Goal: Find specific fact: Find specific fact

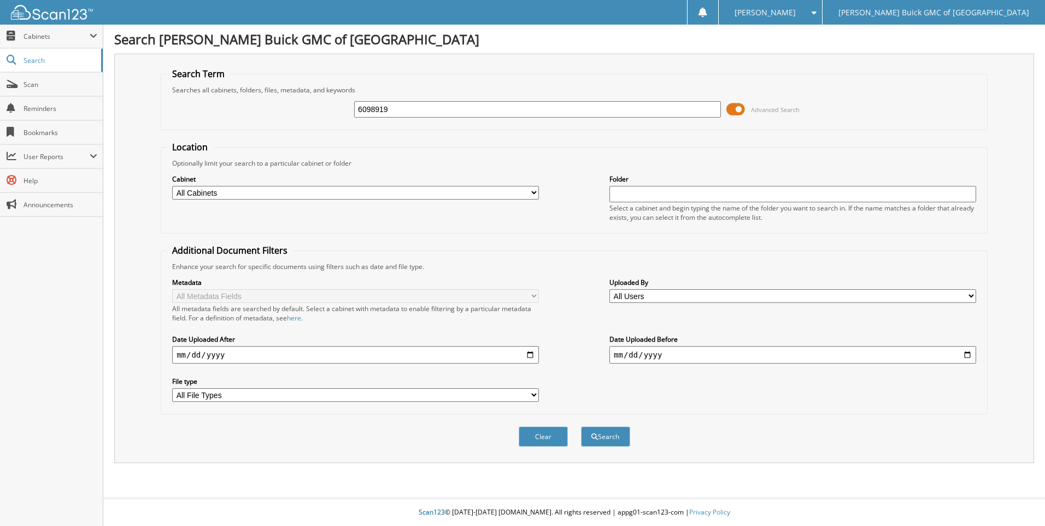
type input "6098919"
click at [581, 426] on button "Search" at bounding box center [605, 436] width 49 height 20
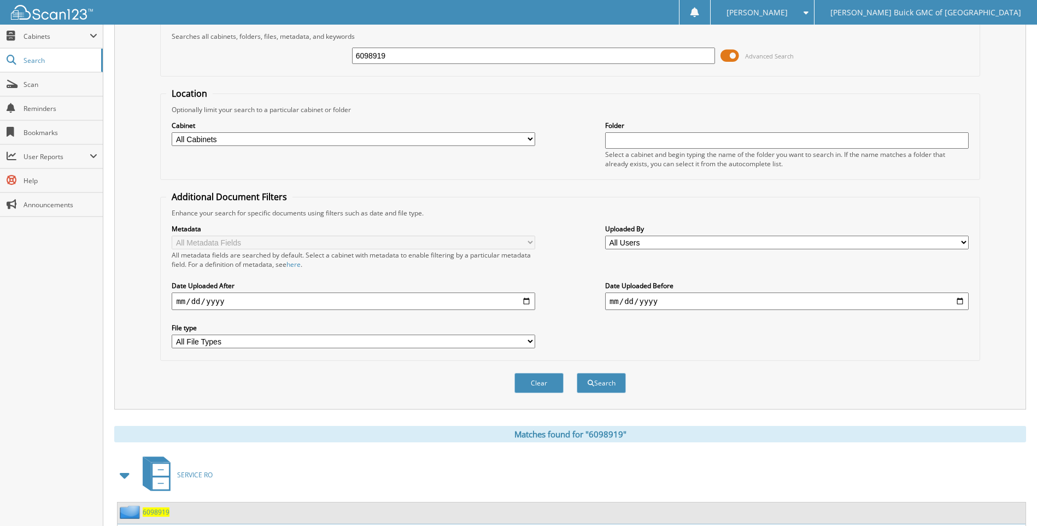
scroll to position [146, 0]
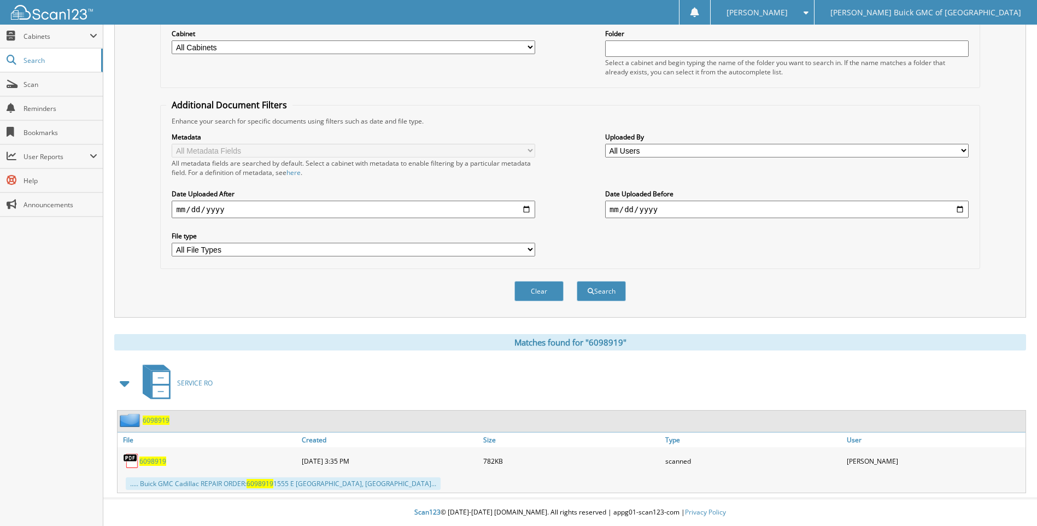
click at [149, 462] on span "6098919" at bounding box center [152, 460] width 27 height 9
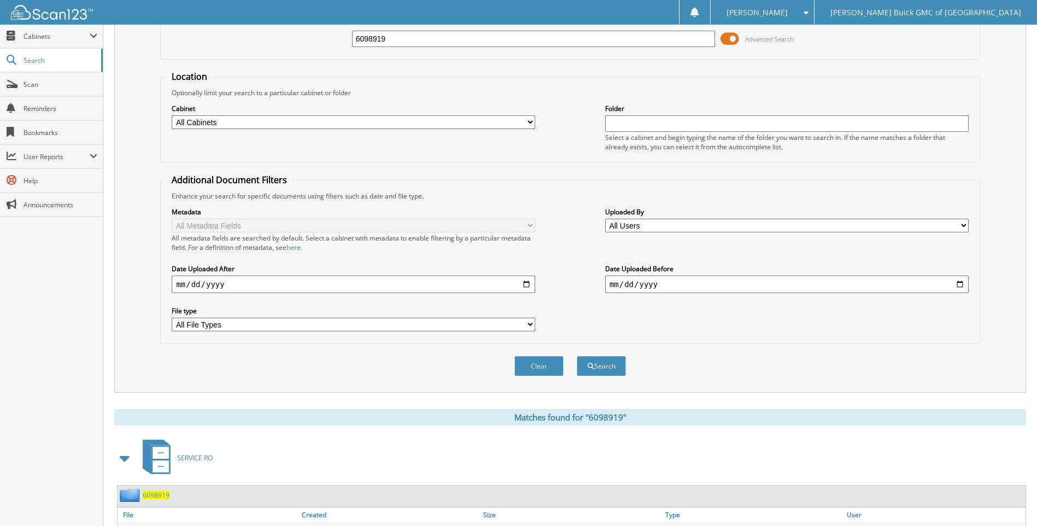
scroll to position [0, 0]
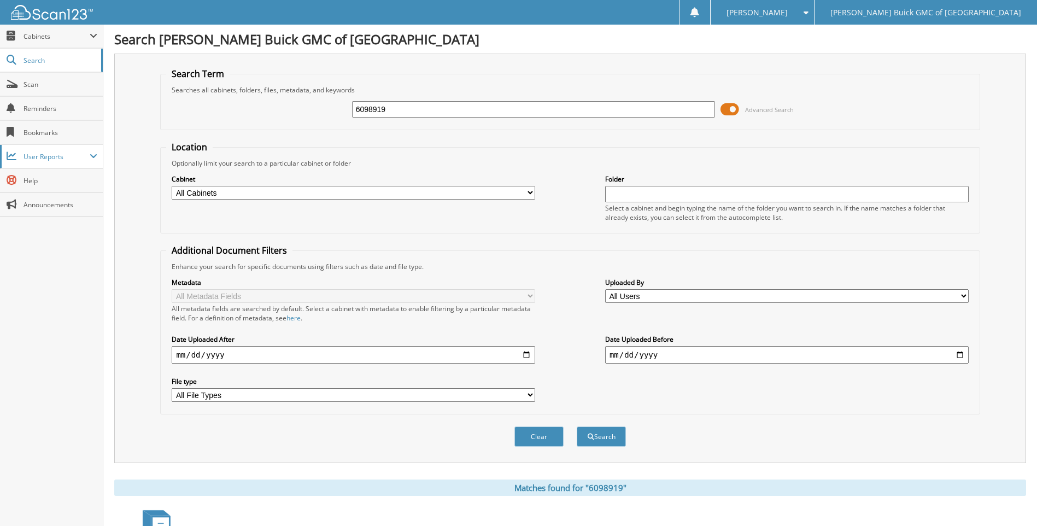
drag, startPoint x: 437, startPoint y: 116, endPoint x: 84, endPoint y: 147, distance: 355.0
click at [84, 147] on body "[PERSON_NAME] Settings Logout [PERSON_NAME] Buick GMC of [GEOGRAPHIC_DATA] Clos…" at bounding box center [518, 335] width 1037 height 671
type input "6099250"
click at [577, 426] on button "Search" at bounding box center [601, 436] width 49 height 20
